Goal: Understand process/instructions: Learn how to perform a task or action

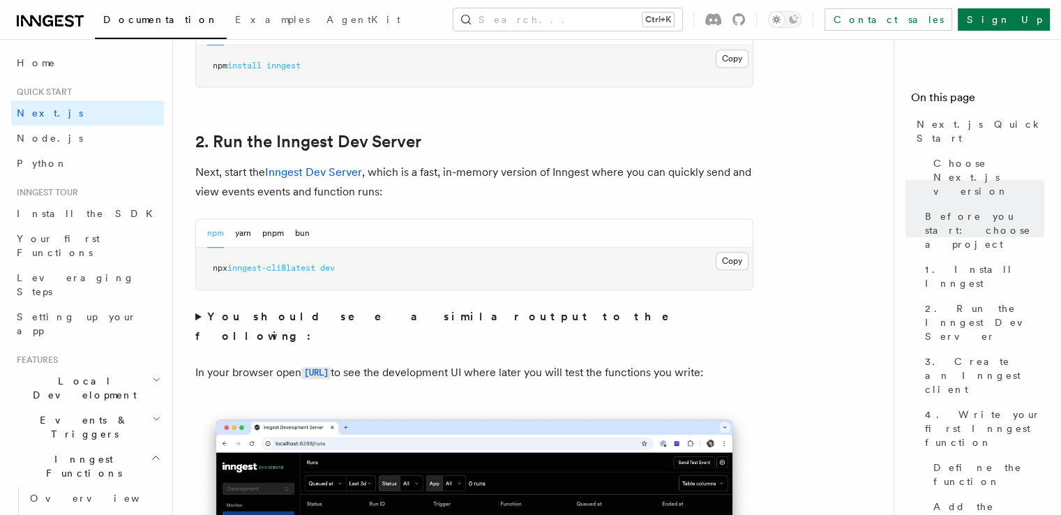
scroll to position [903, 0]
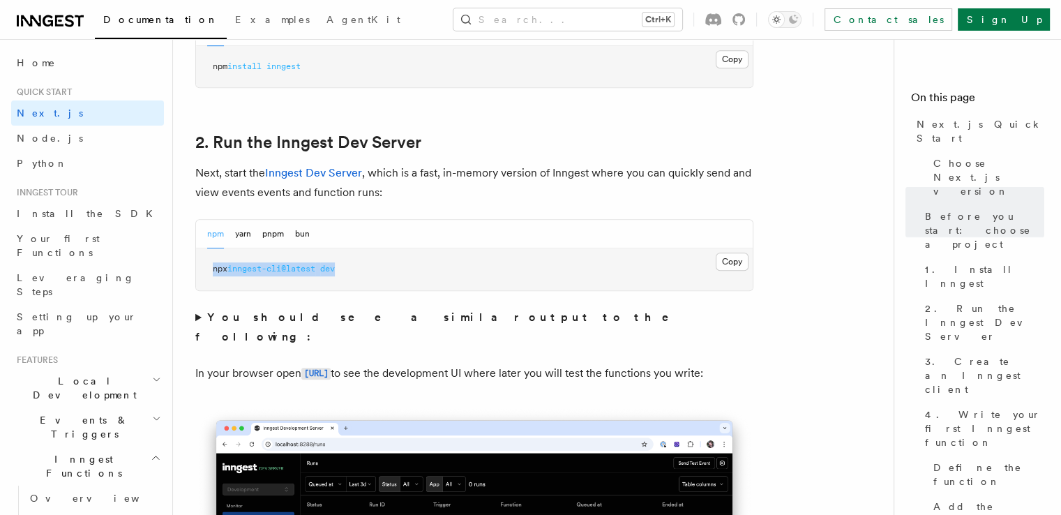
drag, startPoint x: 414, startPoint y: 273, endPoint x: 209, endPoint y: 277, distance: 205.8
click at [209, 277] on pre "npx inngest-cli@latest dev" at bounding box center [474, 269] width 557 height 42
copy span "npx inngest-cli@latest dev"
click at [455, 363] on p "In your browser open [URL] to see the development UI where later you will test …" at bounding box center [474, 373] width 558 height 20
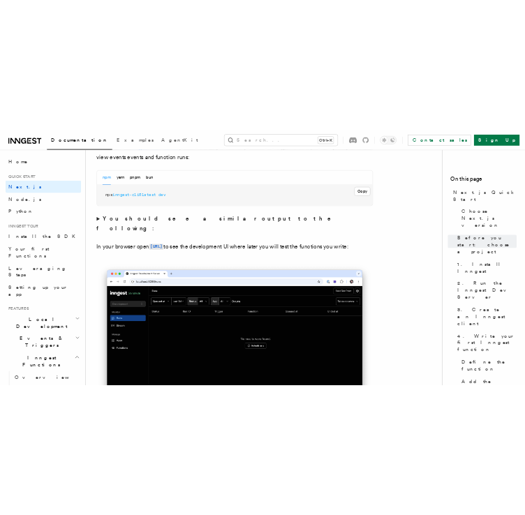
scroll to position [1038, 0]
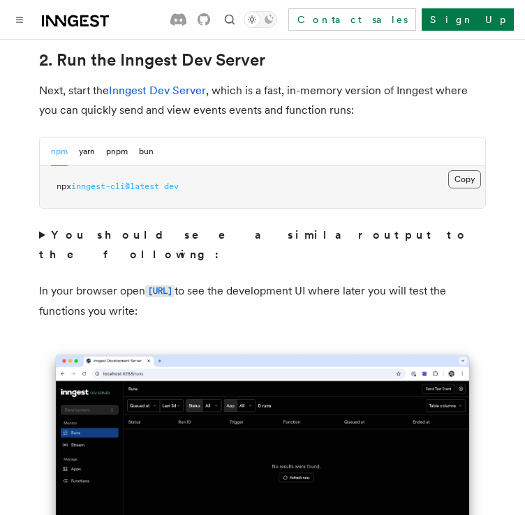
click at [458, 170] on button "Copy Copied" at bounding box center [464, 179] width 33 height 18
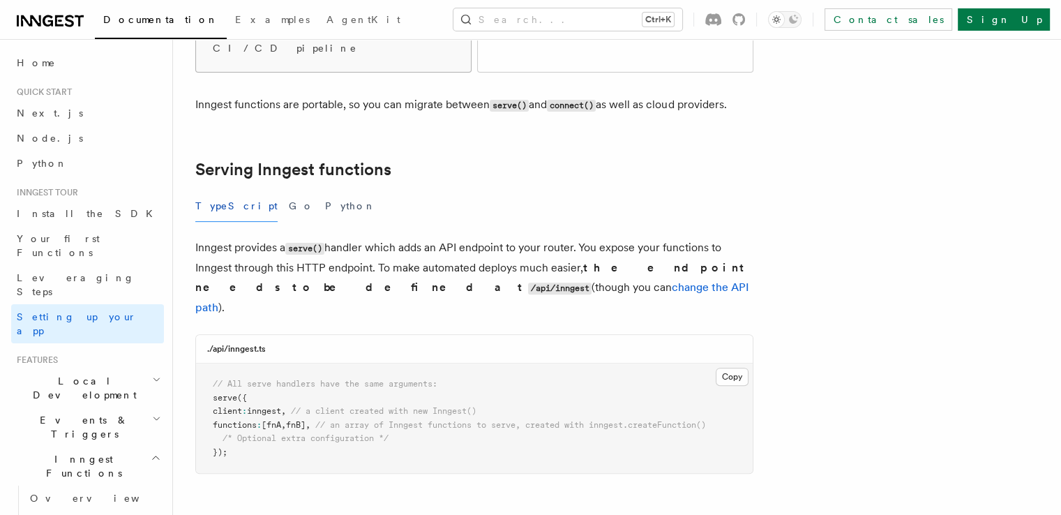
scroll to position [407, 0]
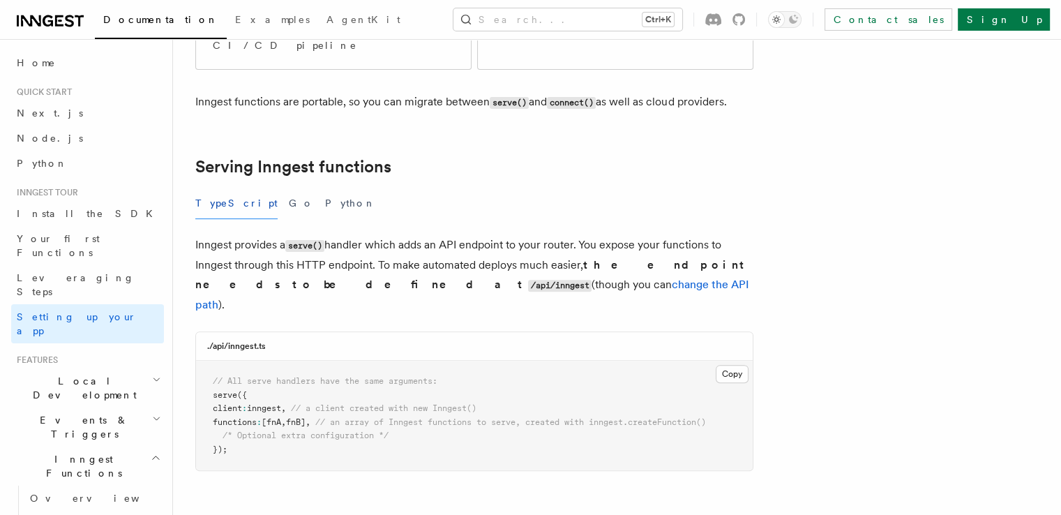
click at [281, 417] on span "[fnA" at bounding box center [272, 422] width 20 height 10
